Goal: Information Seeking & Learning: Learn about a topic

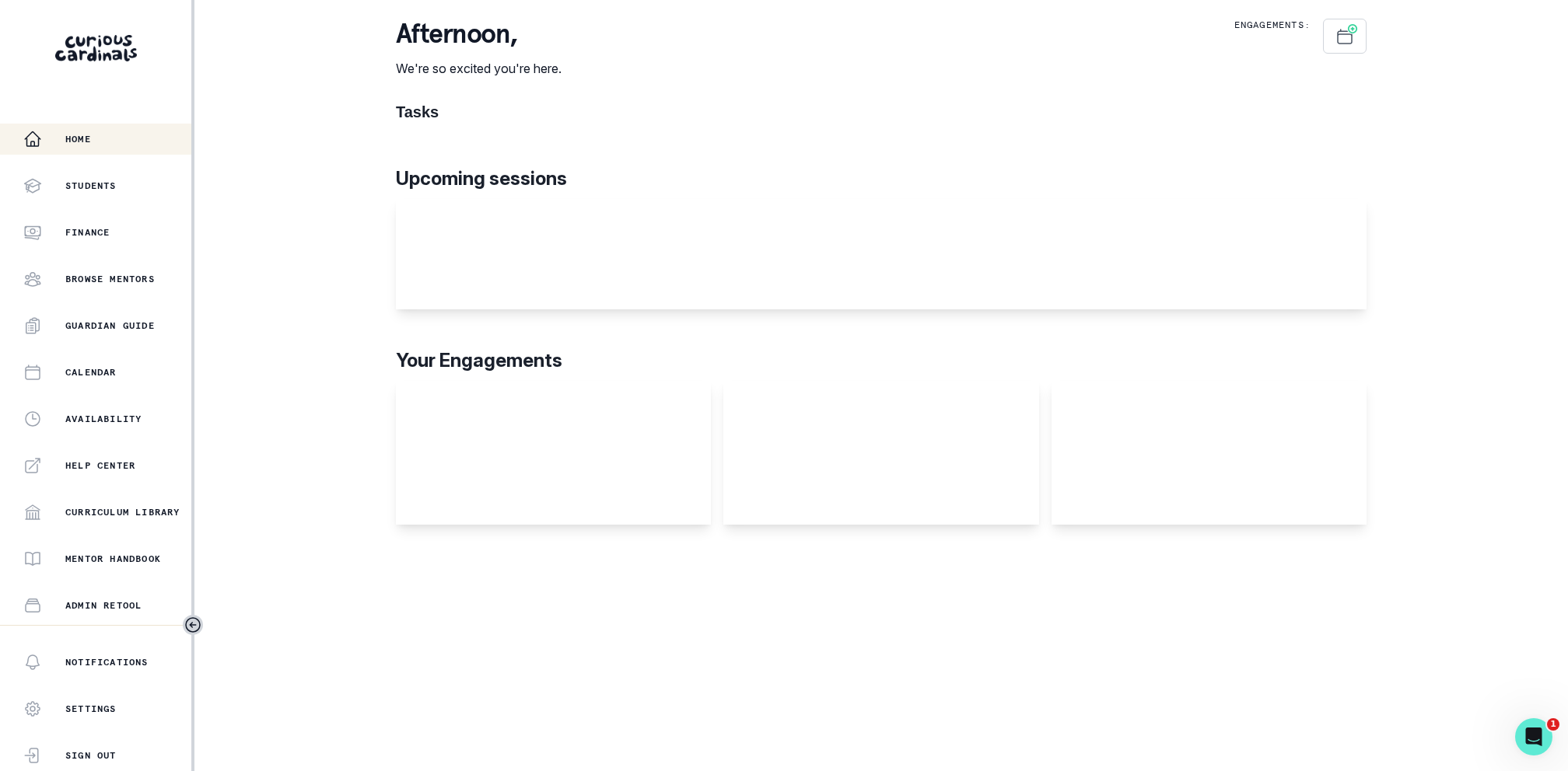
scroll to position [182, 0]
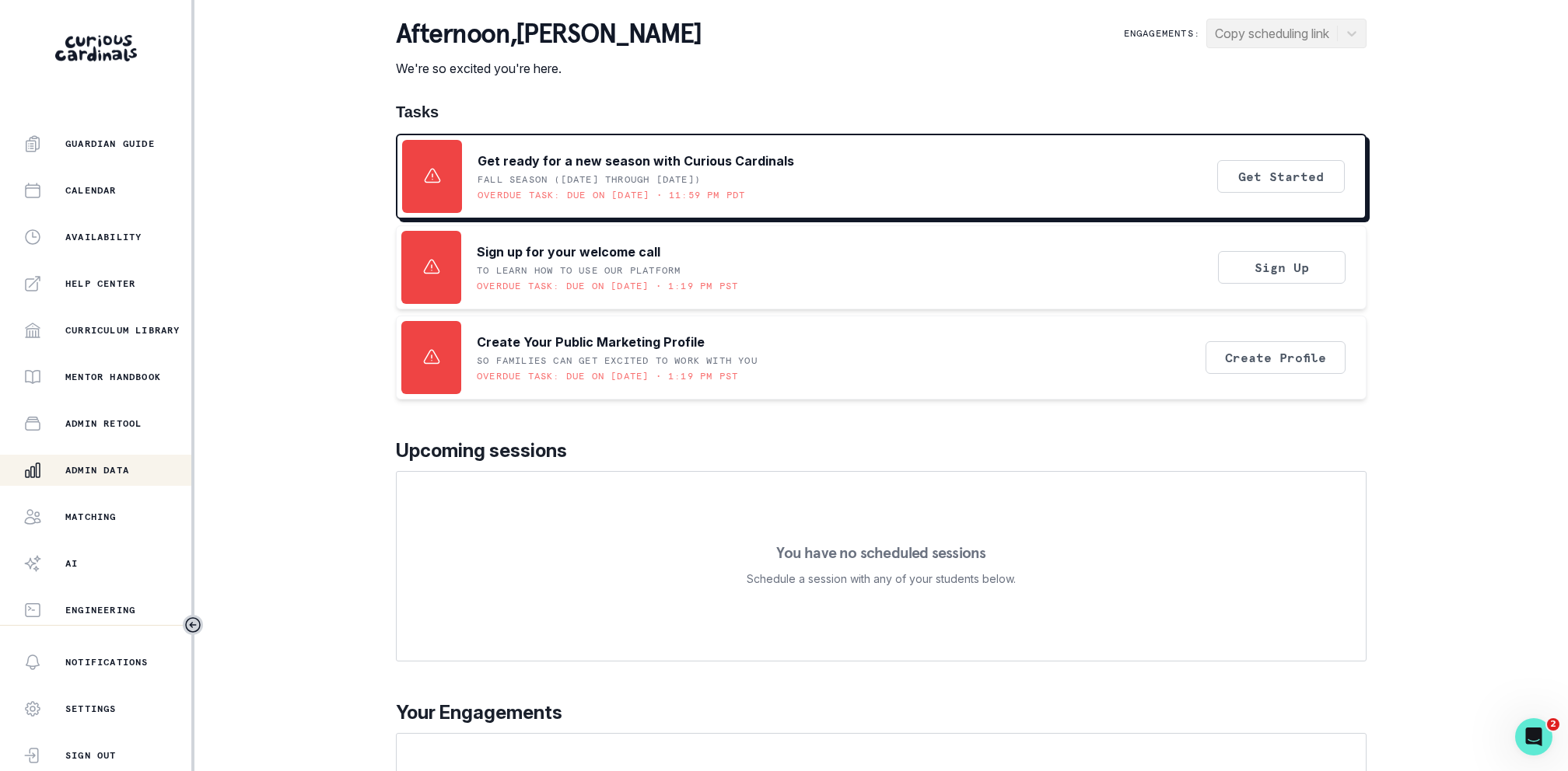
click at [84, 476] on div "Admin Data" at bounding box center [107, 470] width 168 height 19
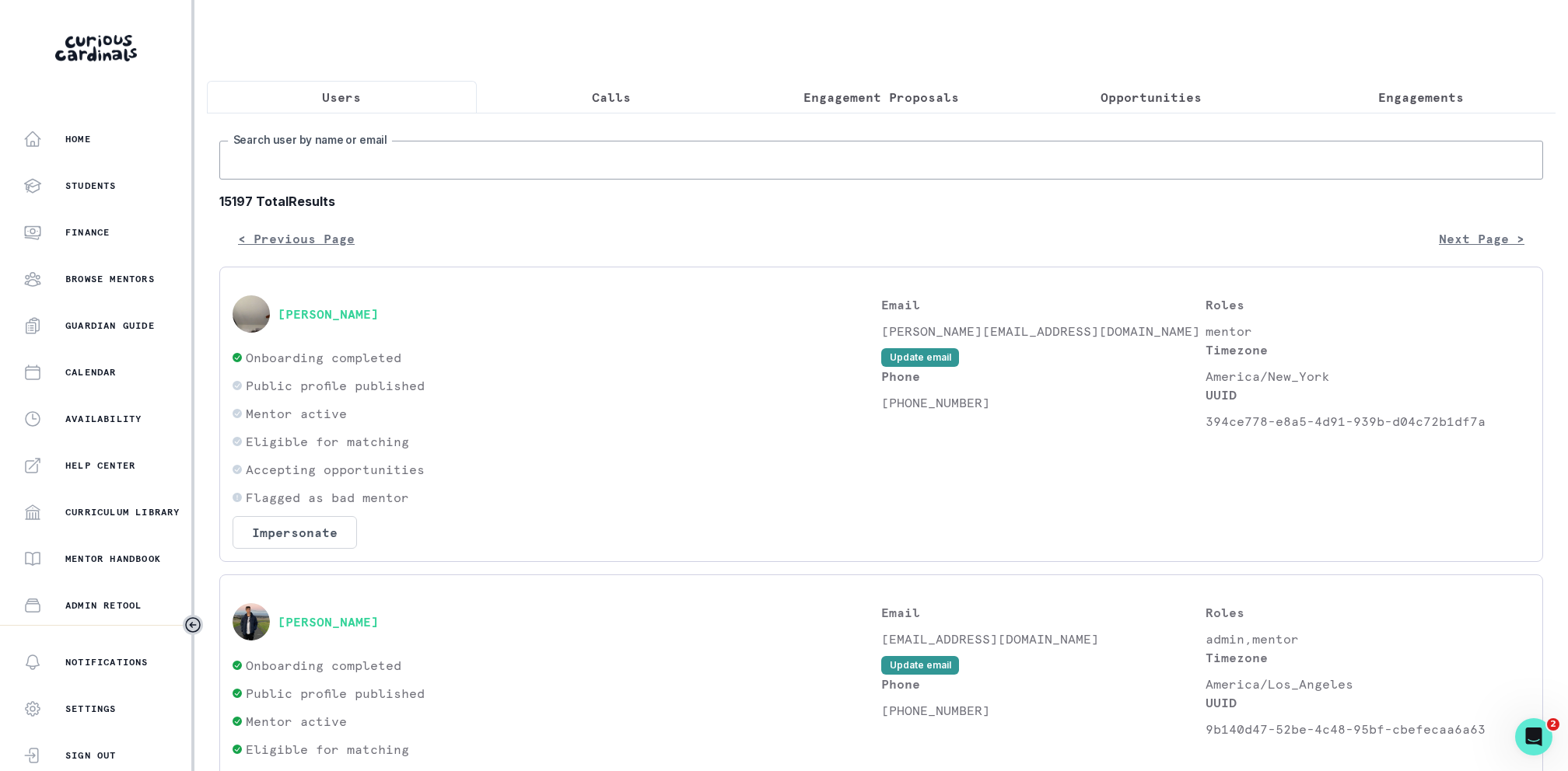
click at [435, 164] on input "Search user by name or email" at bounding box center [880, 160] width 1323 height 39
type input "[PERSON_NAME]"
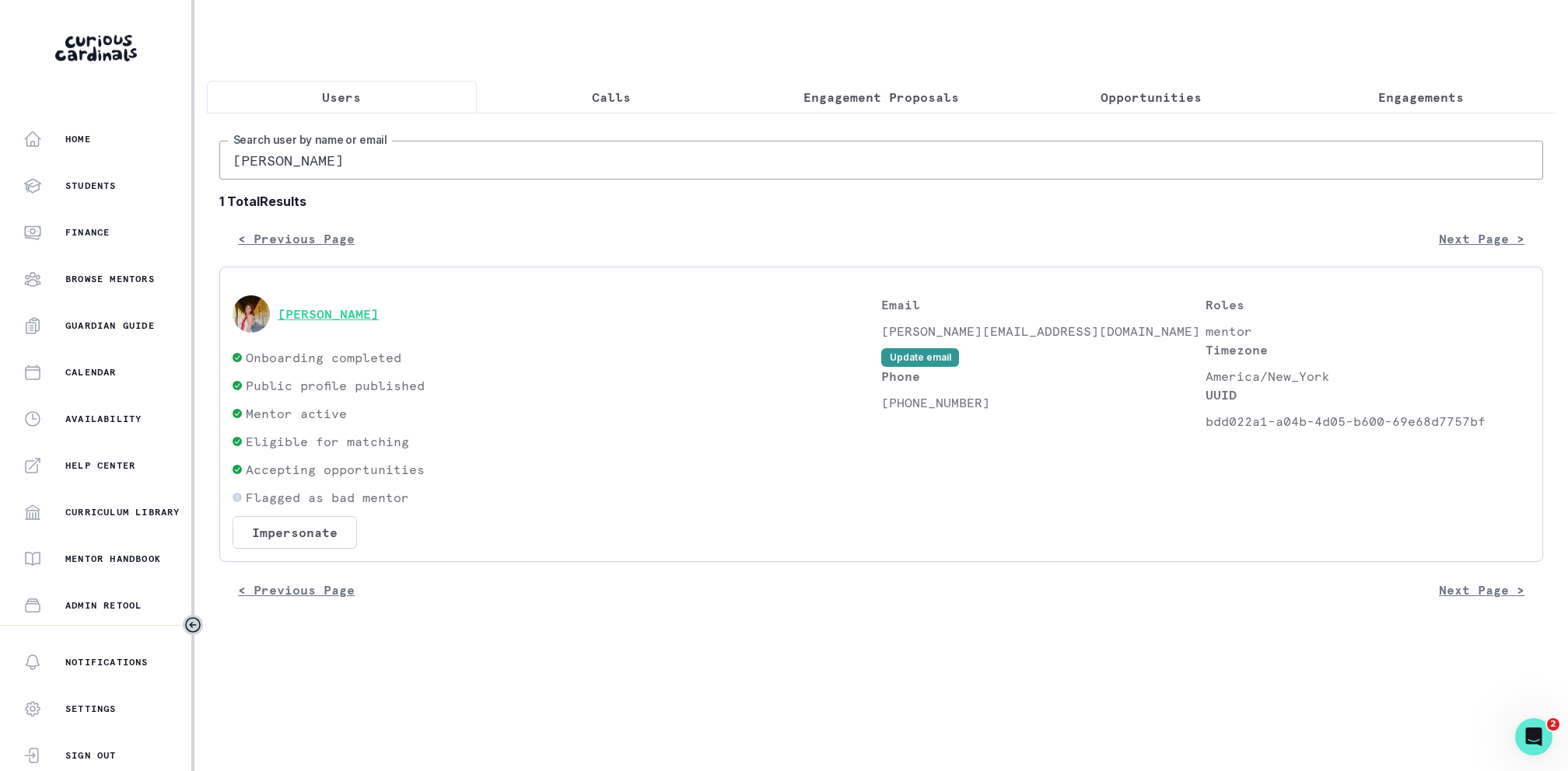
click at [337, 312] on button "[PERSON_NAME]" at bounding box center [328, 314] width 101 height 15
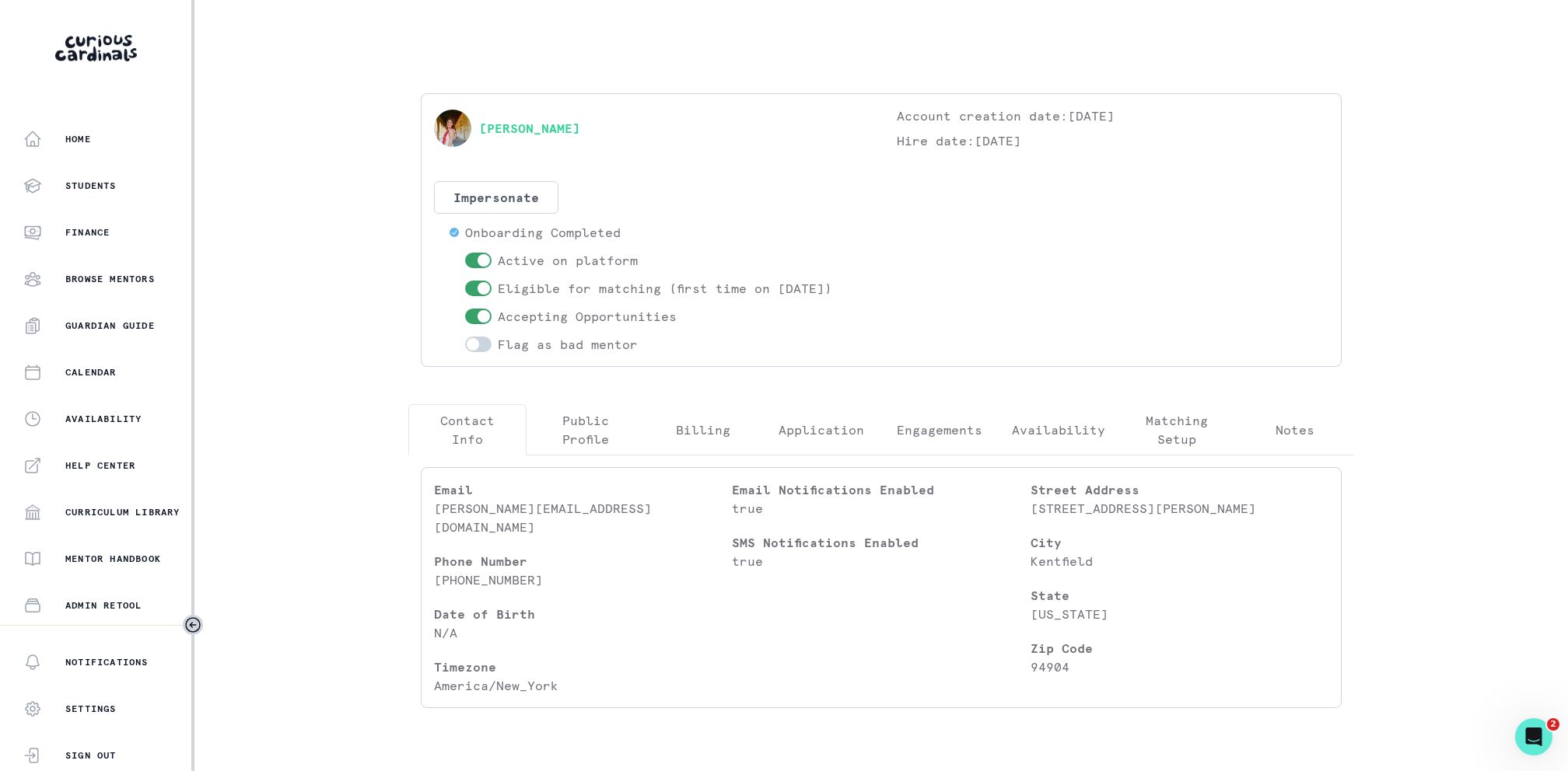
click at [911, 414] on button "Engagements" at bounding box center [939, 430] width 118 height 51
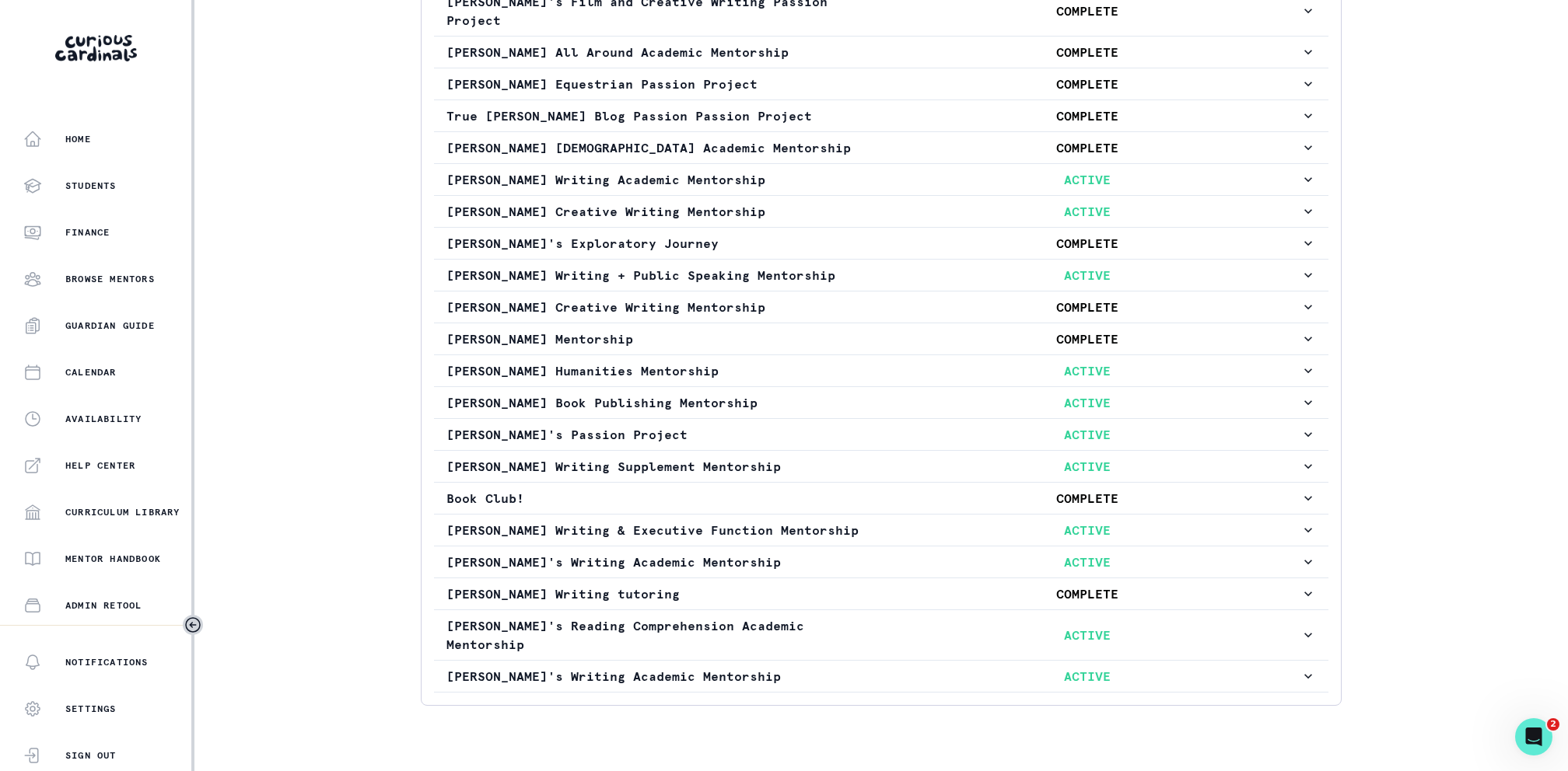
scroll to position [793, 0]
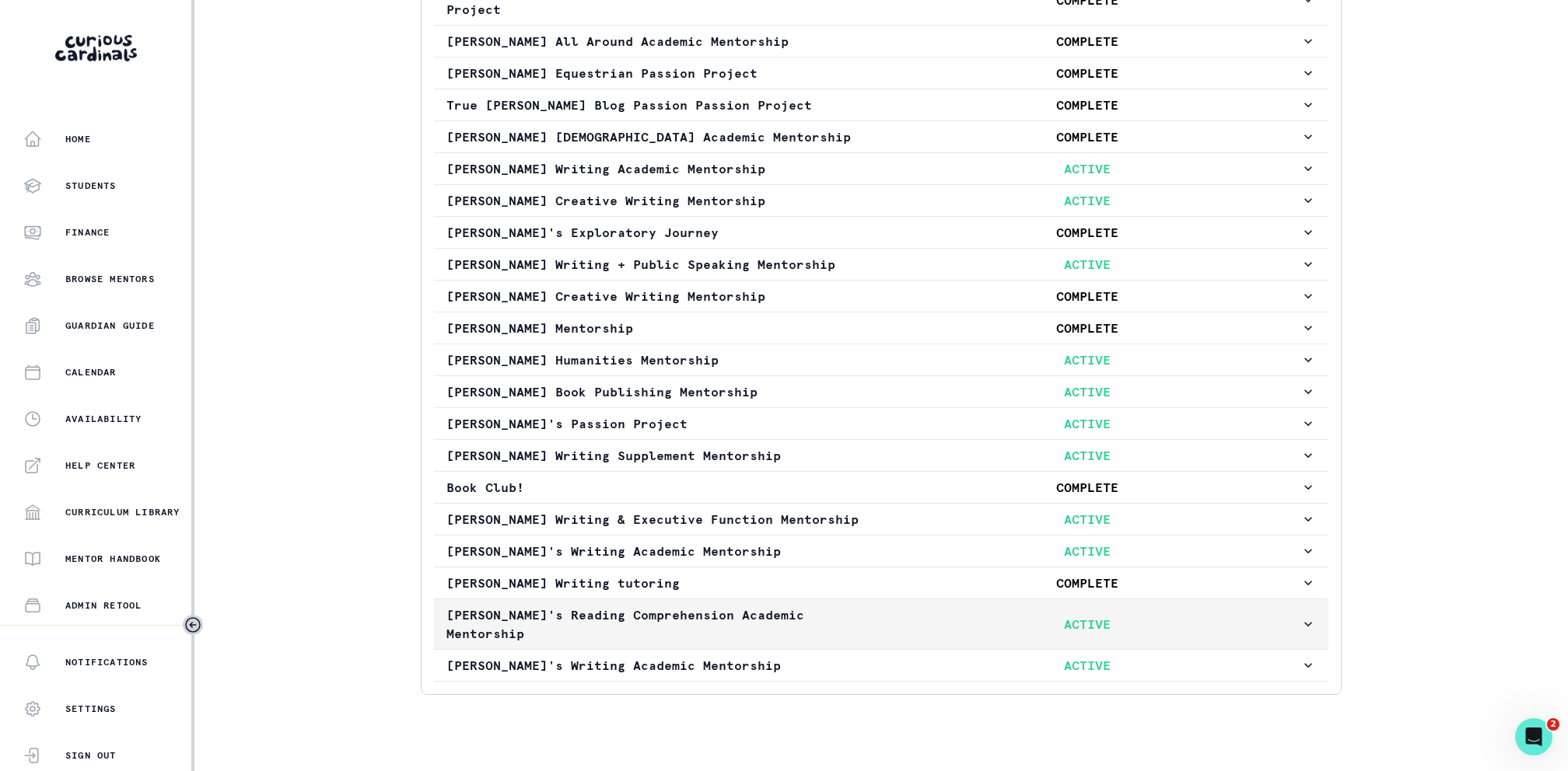
click at [769, 606] on p "[PERSON_NAME]'s Reading Comprehension Academic Mentorship" at bounding box center [660, 624] width 427 height 37
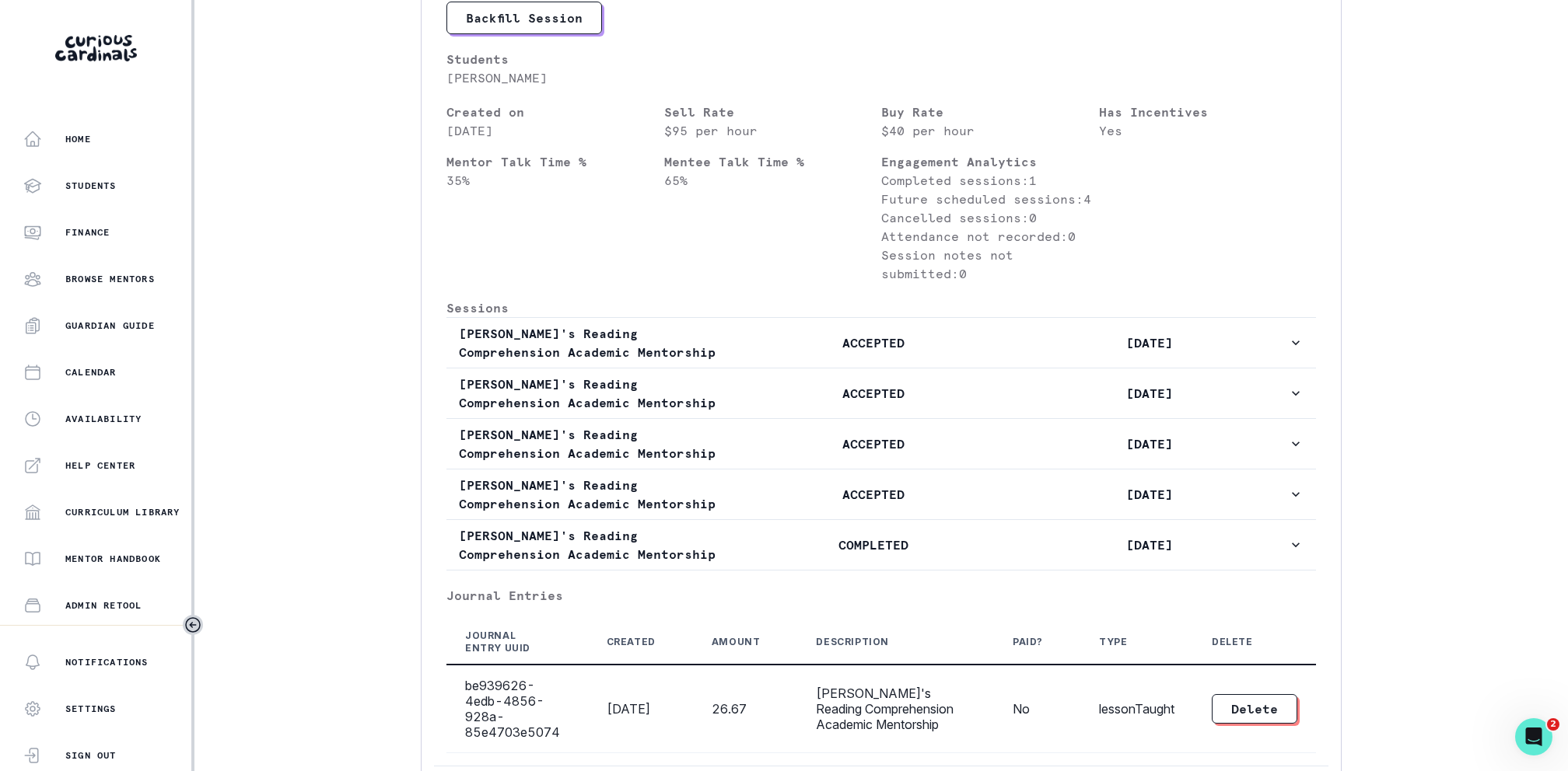
scroll to position [1615, 0]
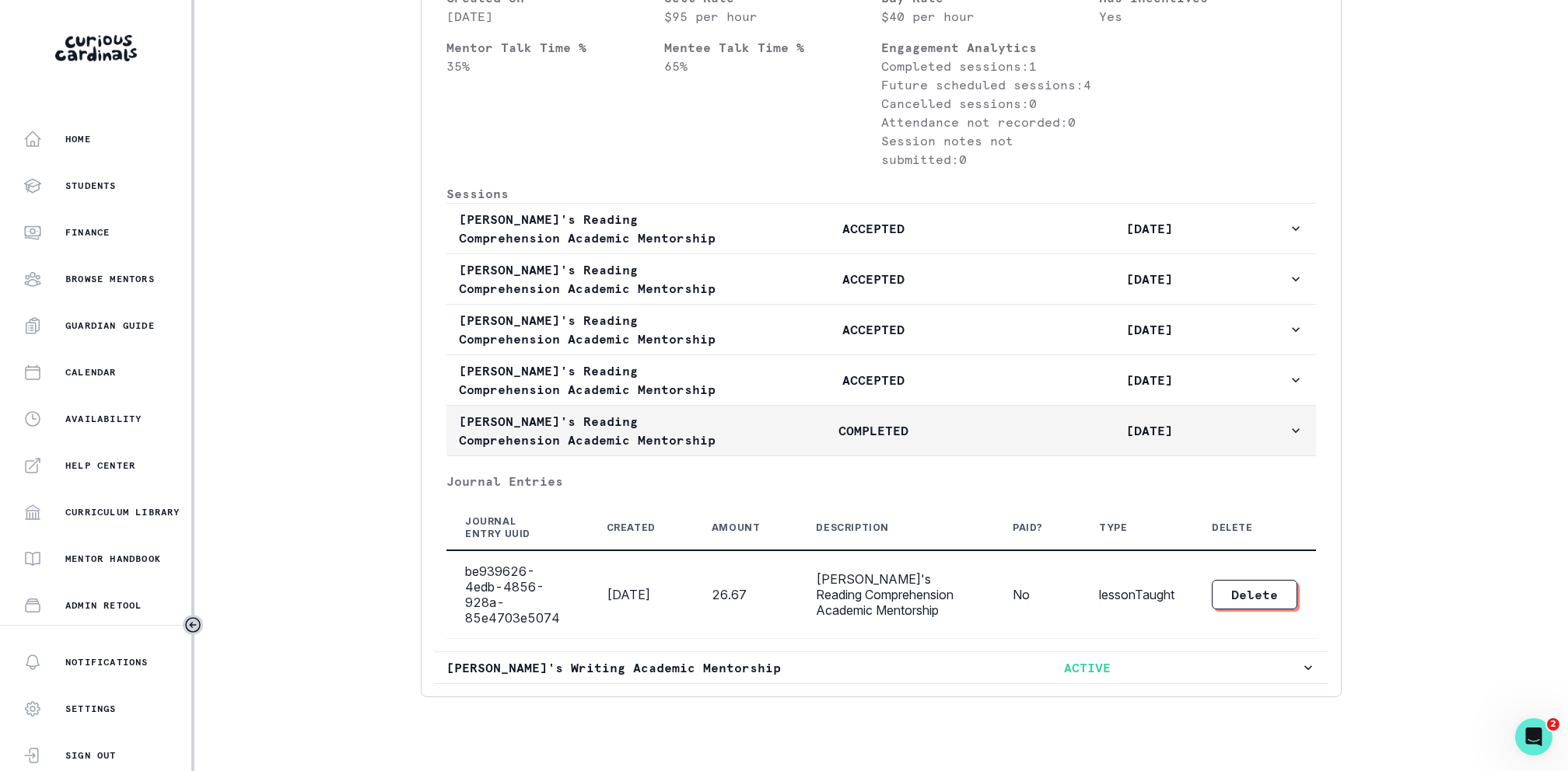
click at [904, 422] on p "COMPLETED" at bounding box center [873, 431] width 276 height 19
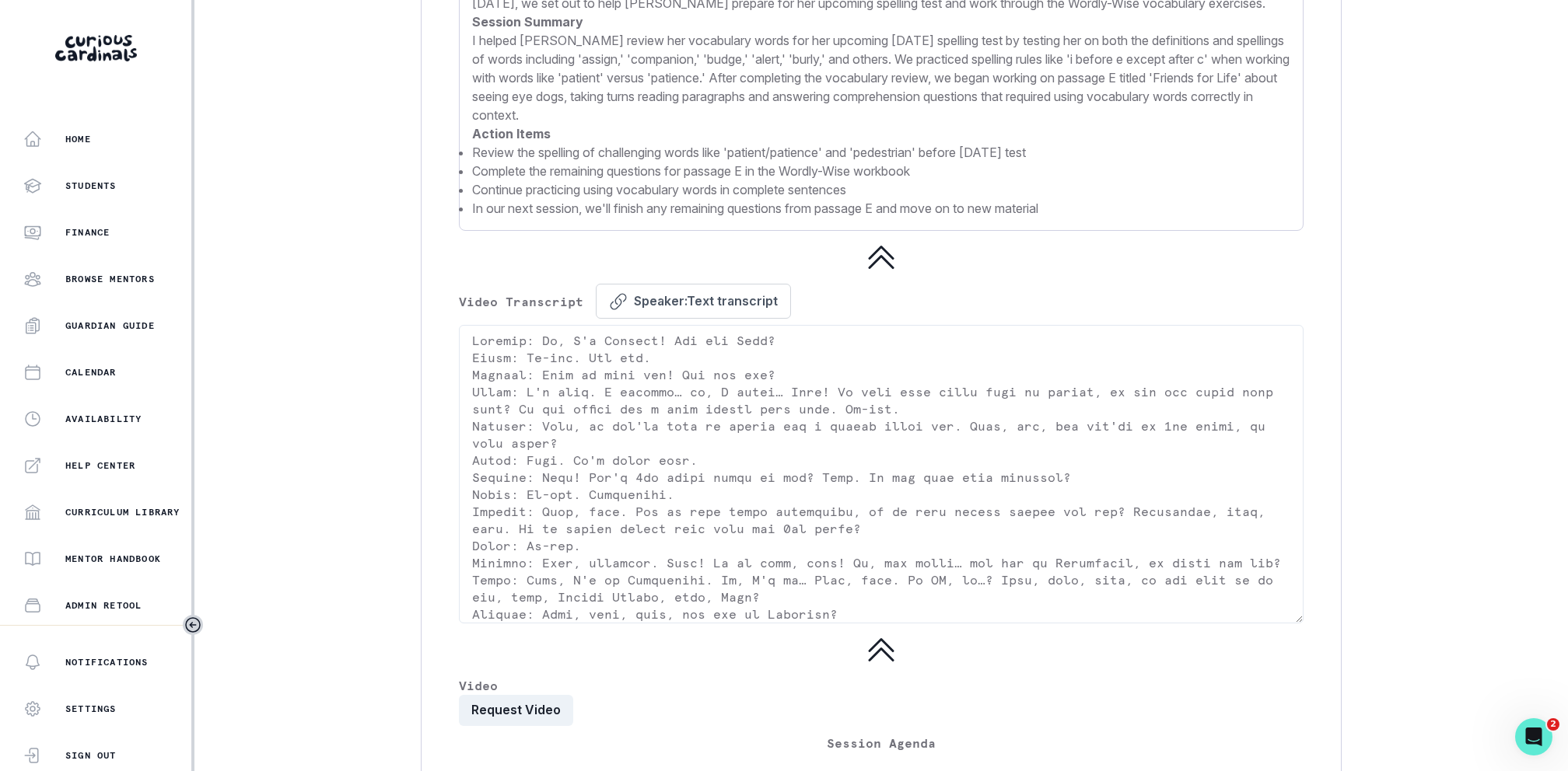
scroll to position [3529, 0]
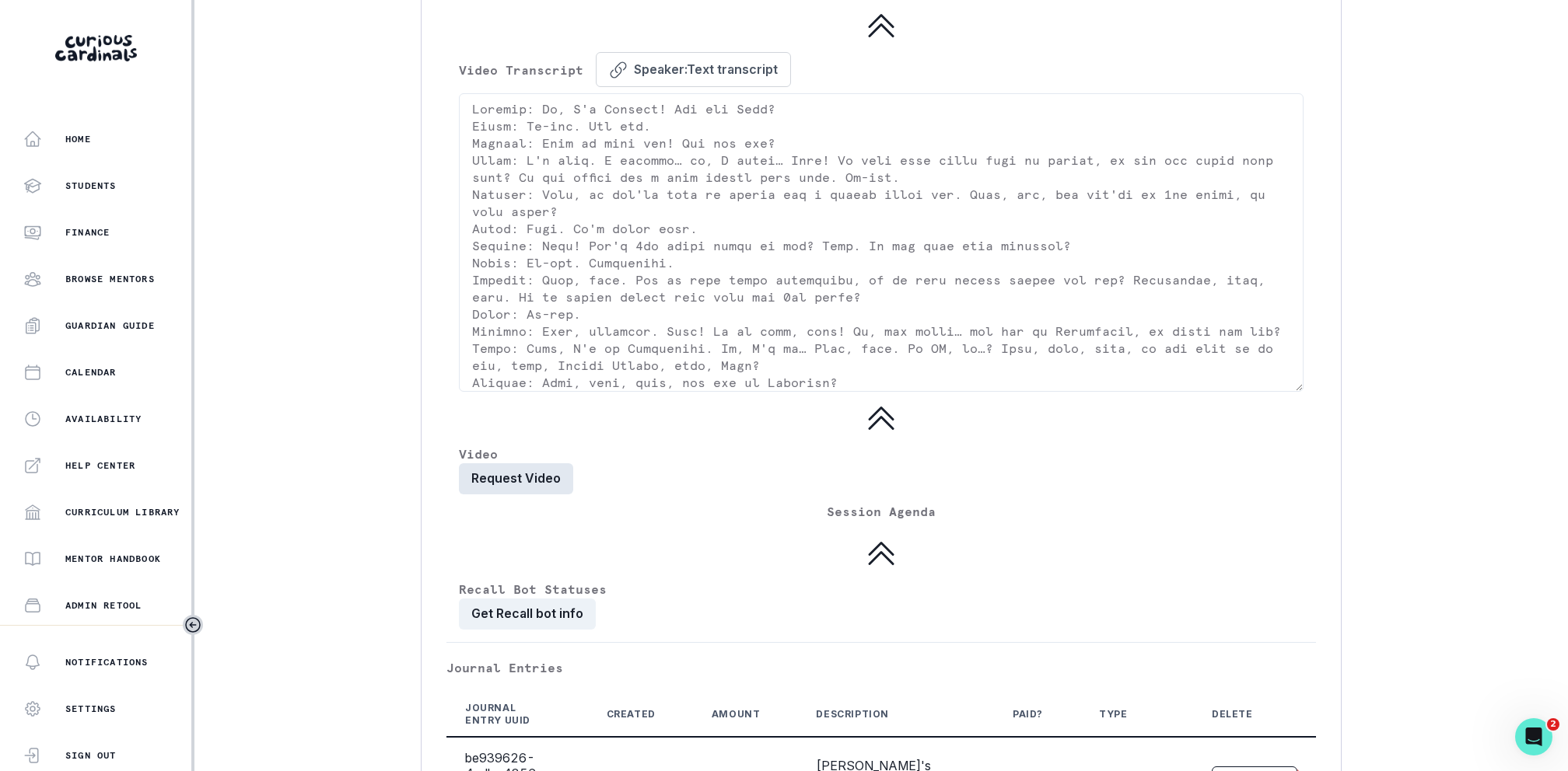
click at [499, 463] on button "Request Video" at bounding box center [516, 479] width 114 height 32
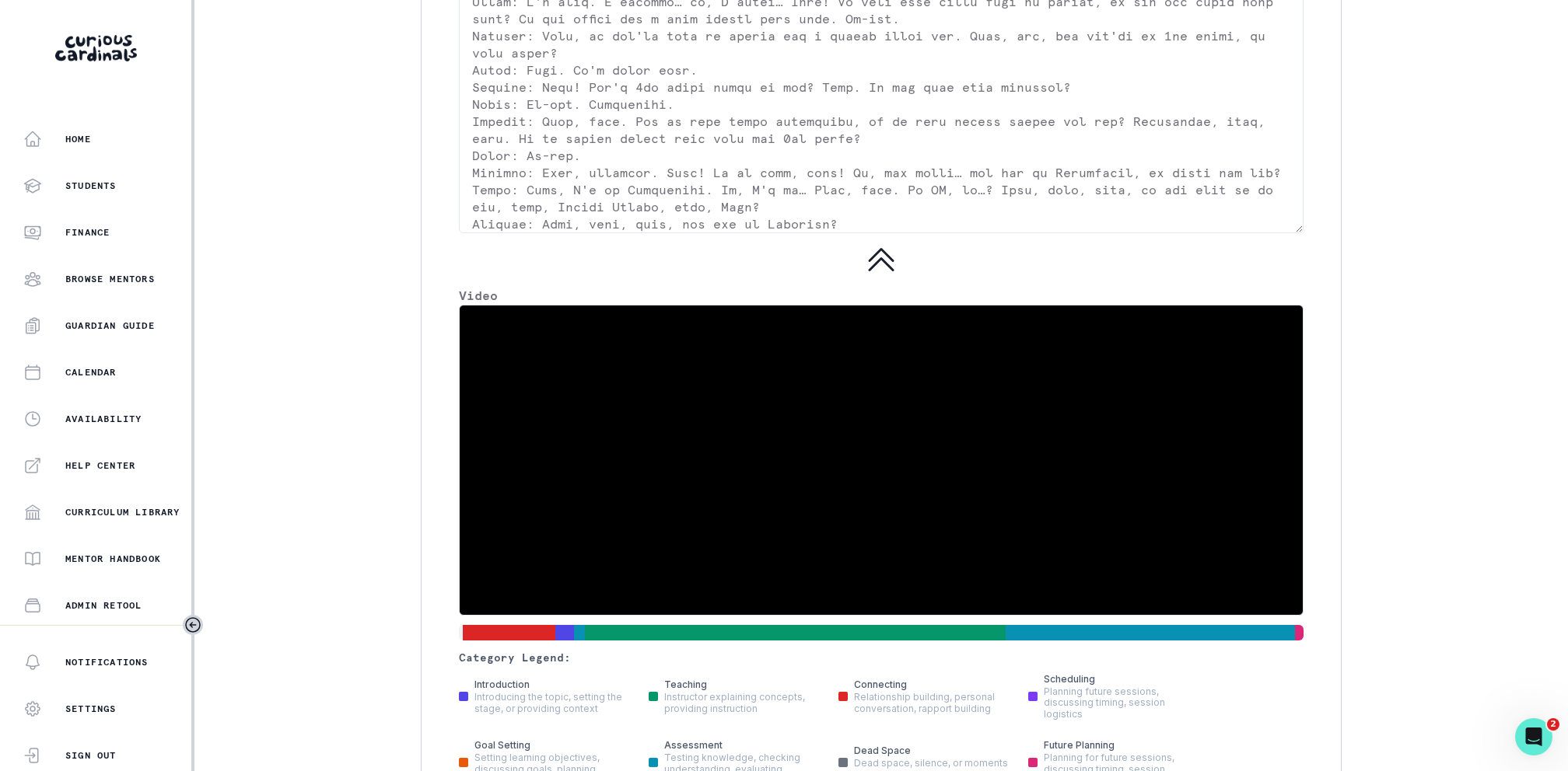
scroll to position [3720, 0]
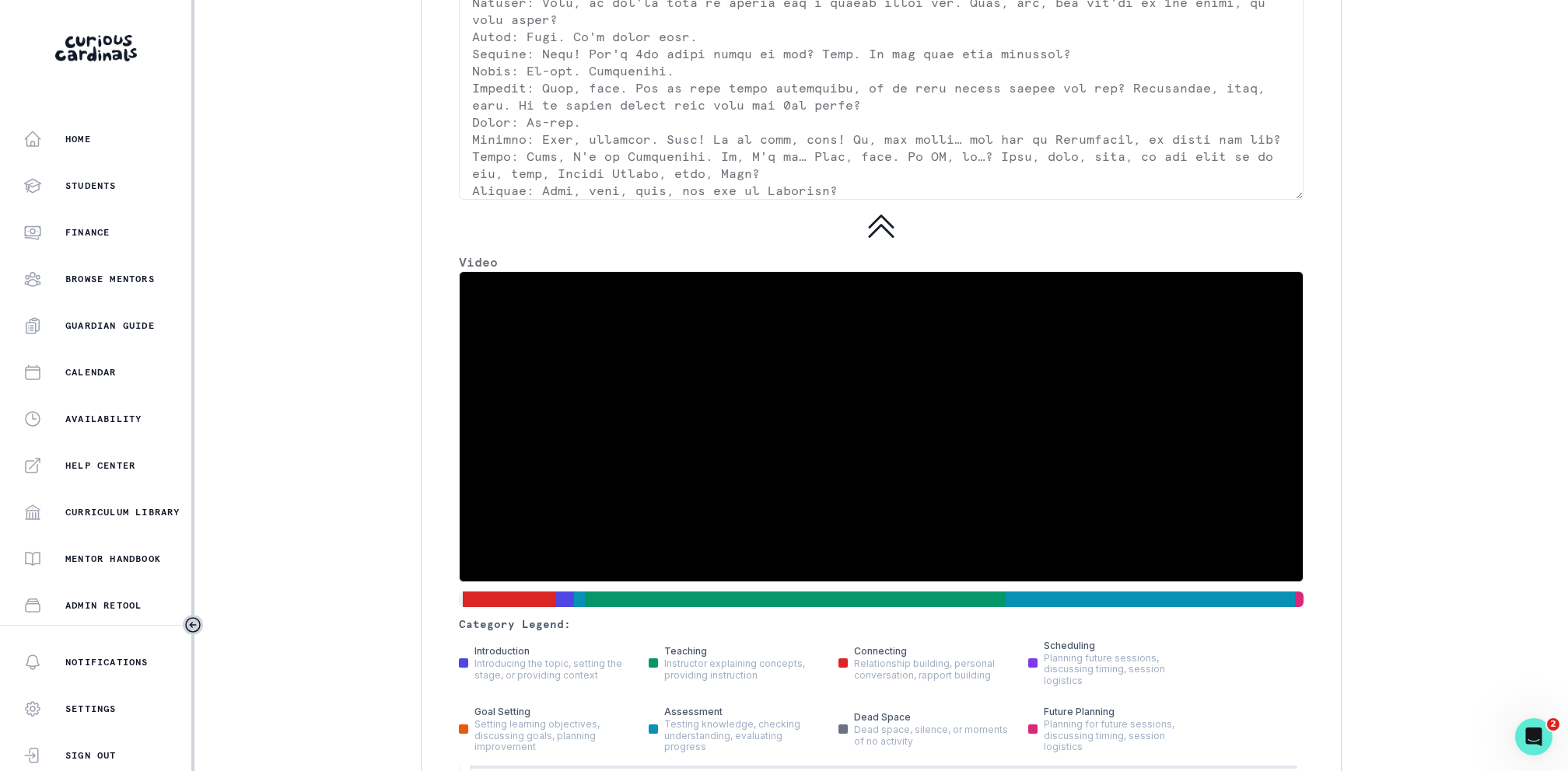
click at [844, 498] on video at bounding box center [880, 426] width 843 height 309
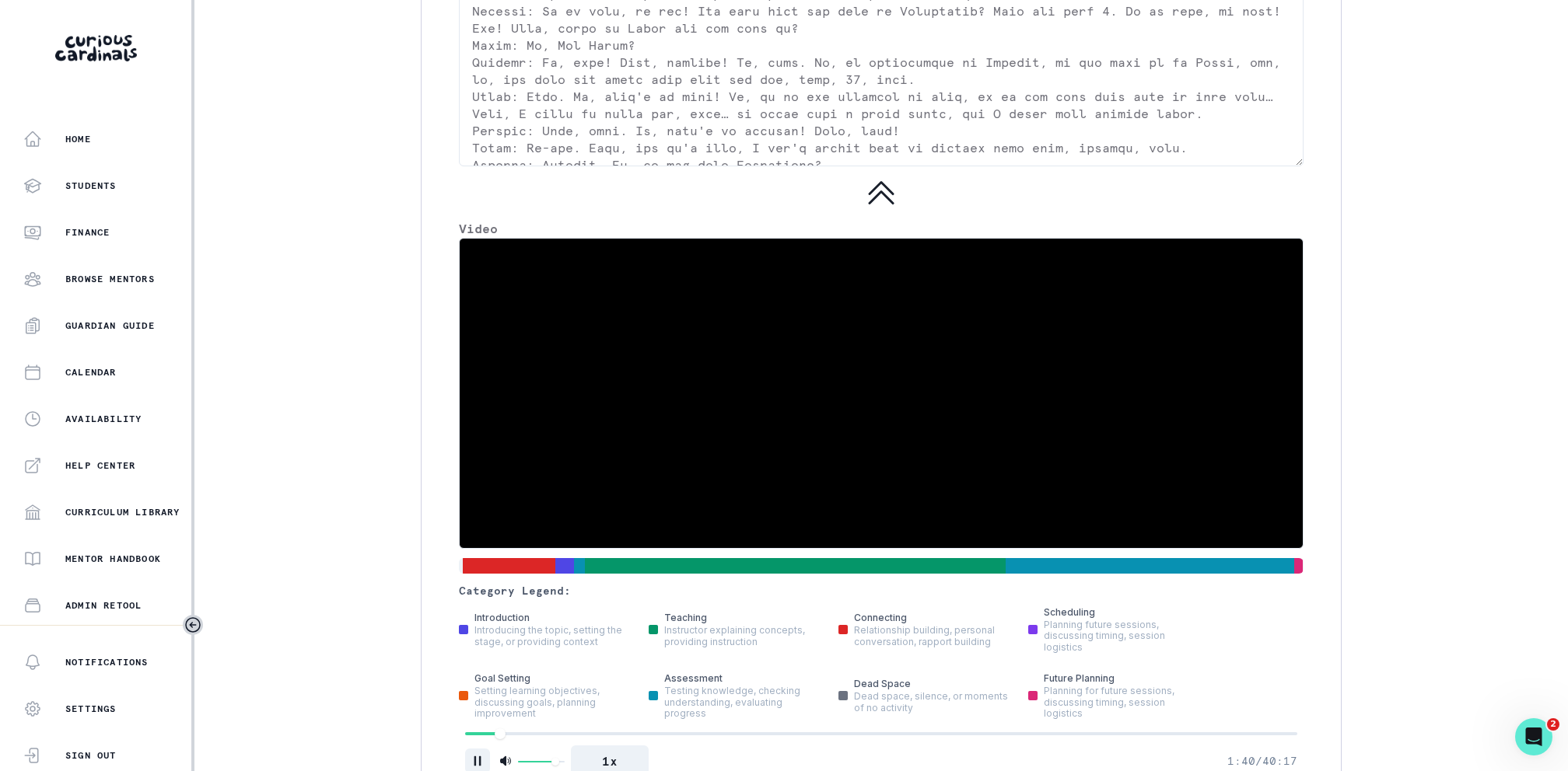
scroll to position [3753, 0]
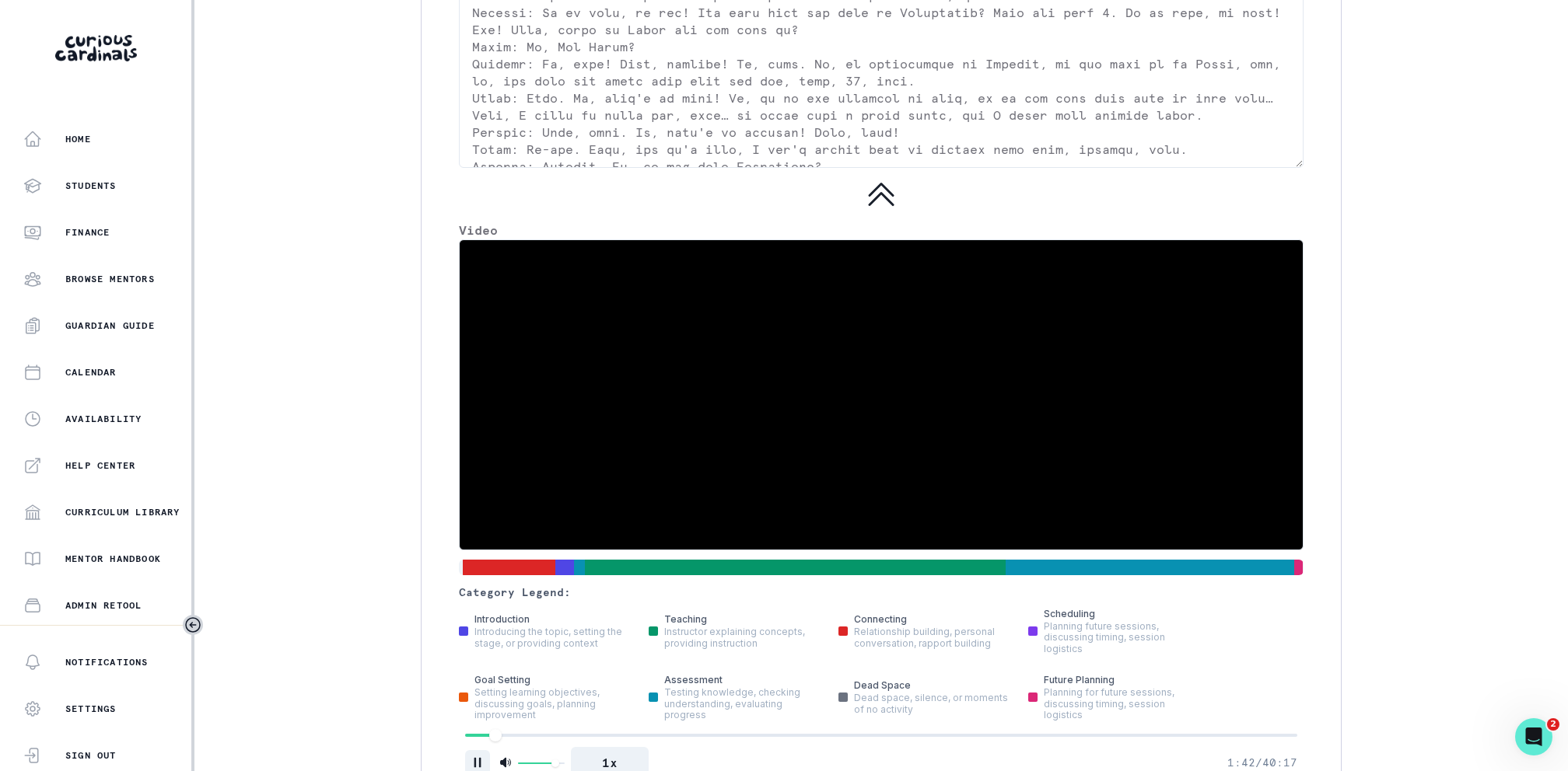
click at [494, 729] on div "video-progress" at bounding box center [494, 735] width 13 height 13
click at [482, 755] on icon "Pause" at bounding box center [477, 762] width 15 height 15
